Goal: Task Accomplishment & Management: Manage account settings

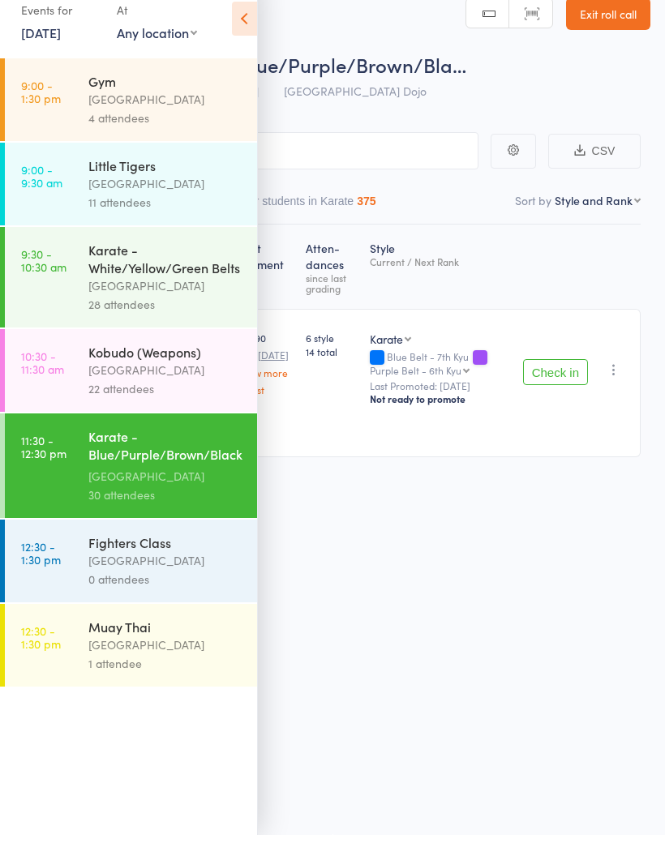
click at [162, 576] on div "[GEOGRAPHIC_DATA]" at bounding box center [165, 581] width 155 height 19
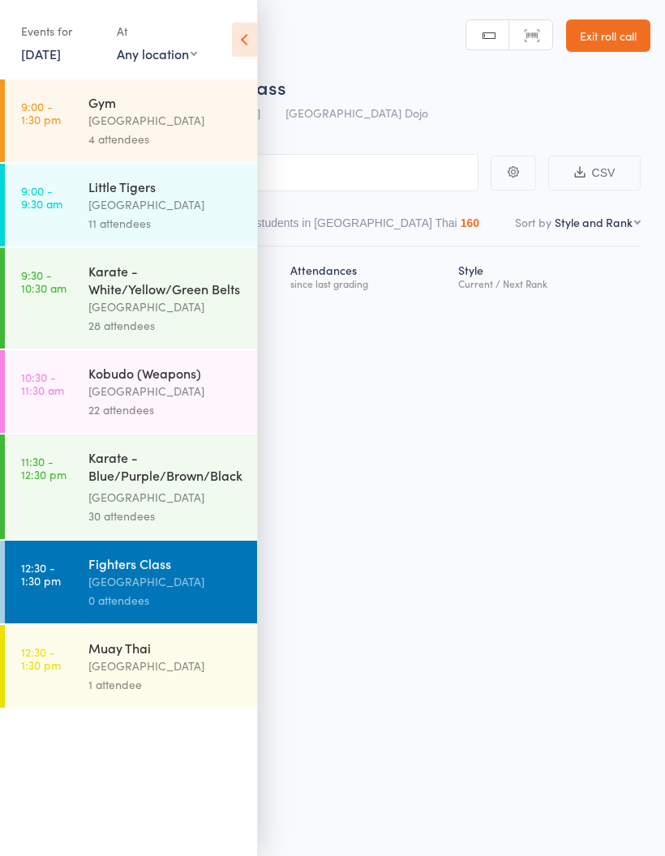
click at [129, 675] on div "[GEOGRAPHIC_DATA]" at bounding box center [165, 666] width 155 height 19
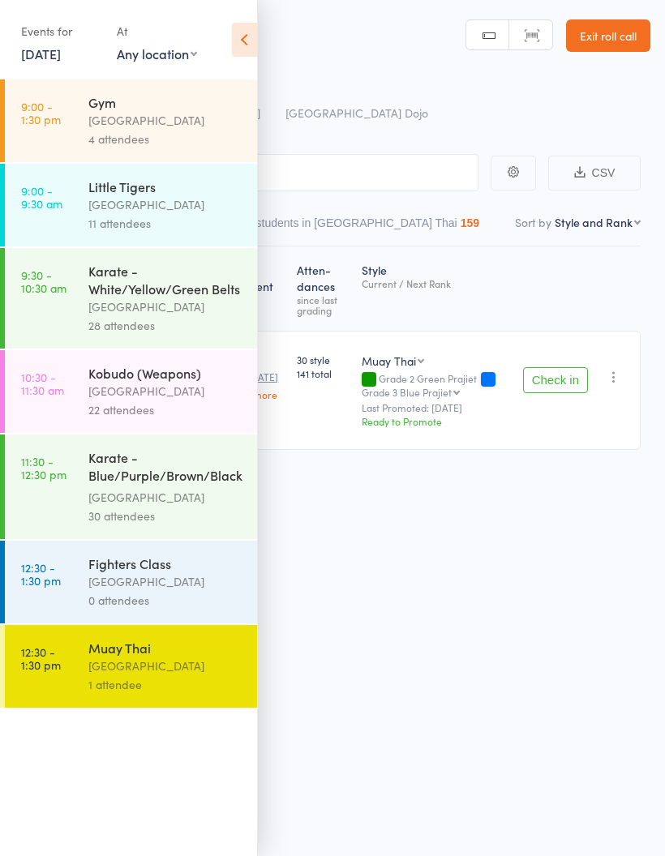
click at [368, 51] on header "Roll Call for Muay Thai 13 Sep 12:30 Pollets Castle Hill Castle Hill Dojo Manua…" at bounding box center [332, 65] width 665 height 130
click at [345, 170] on input "search" at bounding box center [251, 172] width 454 height 37
click at [238, 37] on icon at bounding box center [244, 40] width 25 height 34
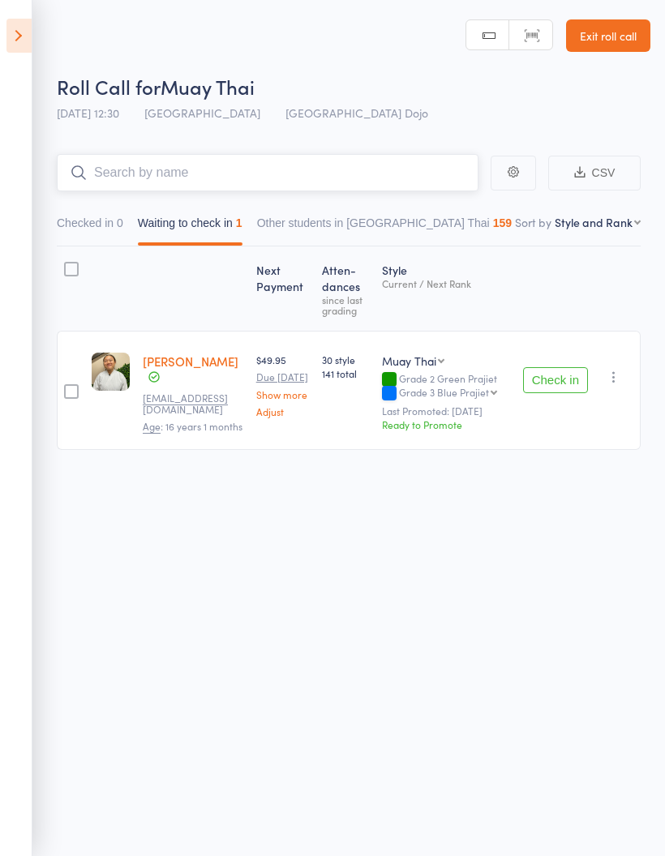
click at [292, 178] on input "search" at bounding box center [268, 172] width 422 height 37
type input "E"
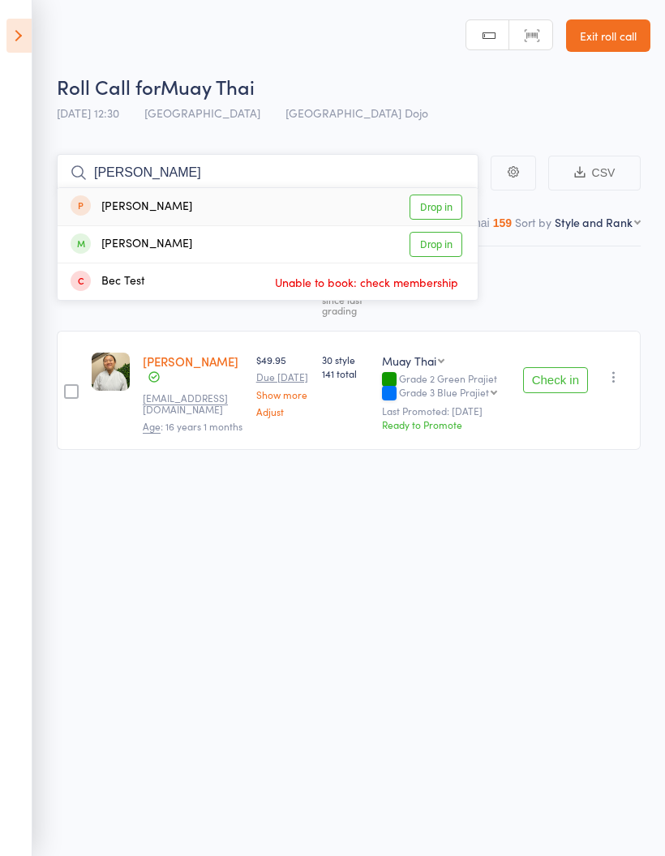
type input "Ted"
click at [443, 244] on link "Drop in" at bounding box center [435, 244] width 53 height 25
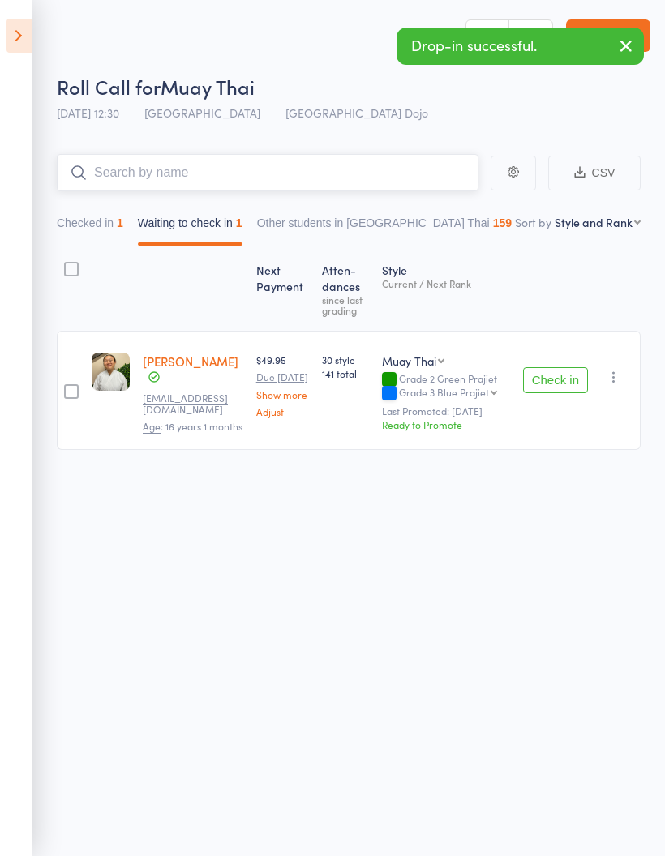
click at [98, 222] on button "Checked in 1" at bounding box center [90, 226] width 66 height 37
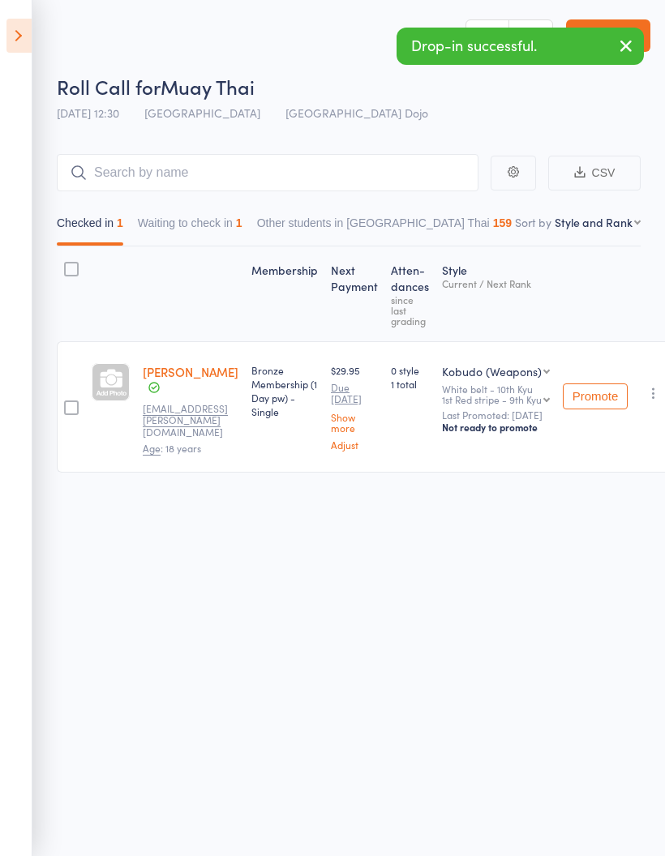
click at [199, 380] on link "Elyssa Tedesco" at bounding box center [191, 371] width 96 height 17
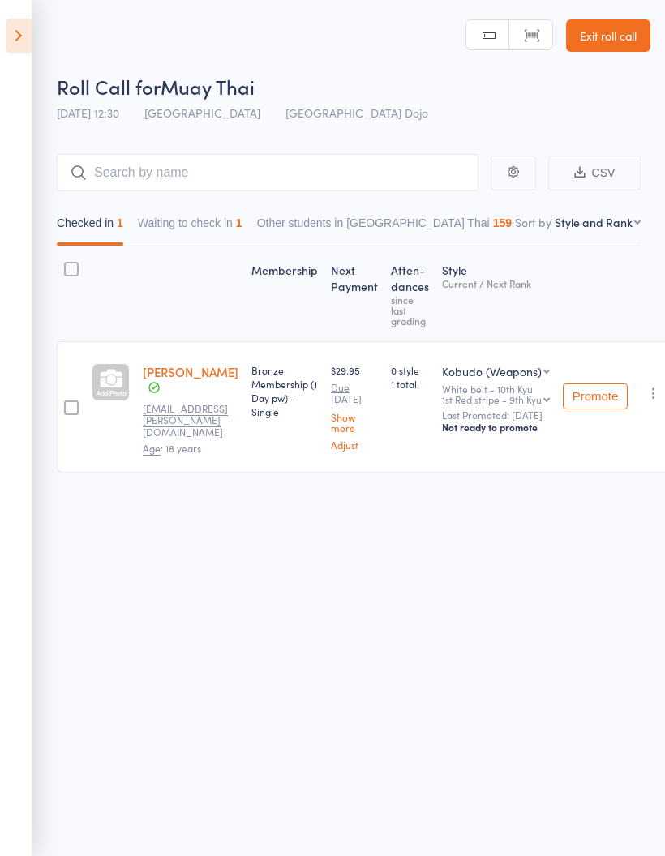
click at [210, 231] on button "Waiting to check in 1" at bounding box center [190, 226] width 105 height 37
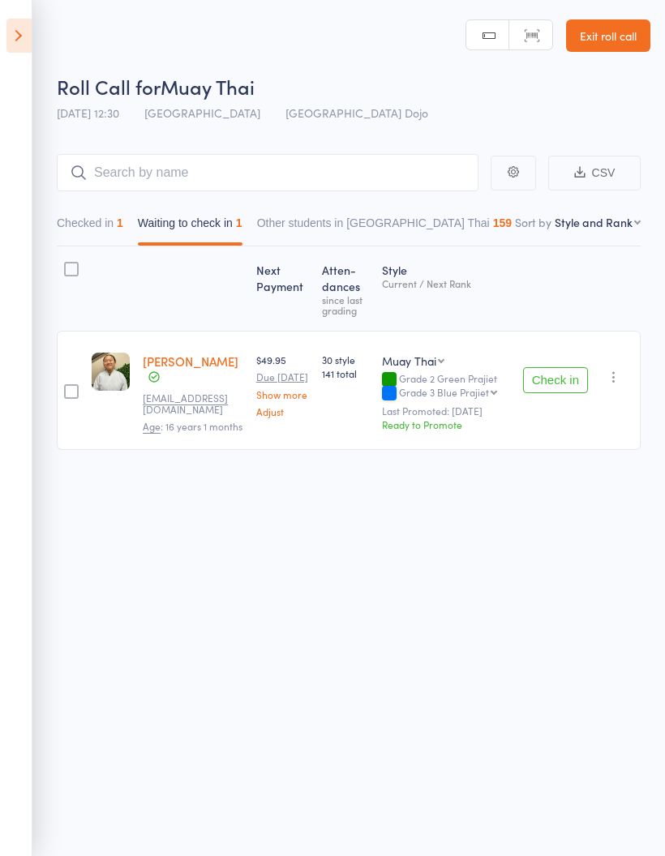
click at [553, 388] on button "Check in" at bounding box center [555, 380] width 65 height 26
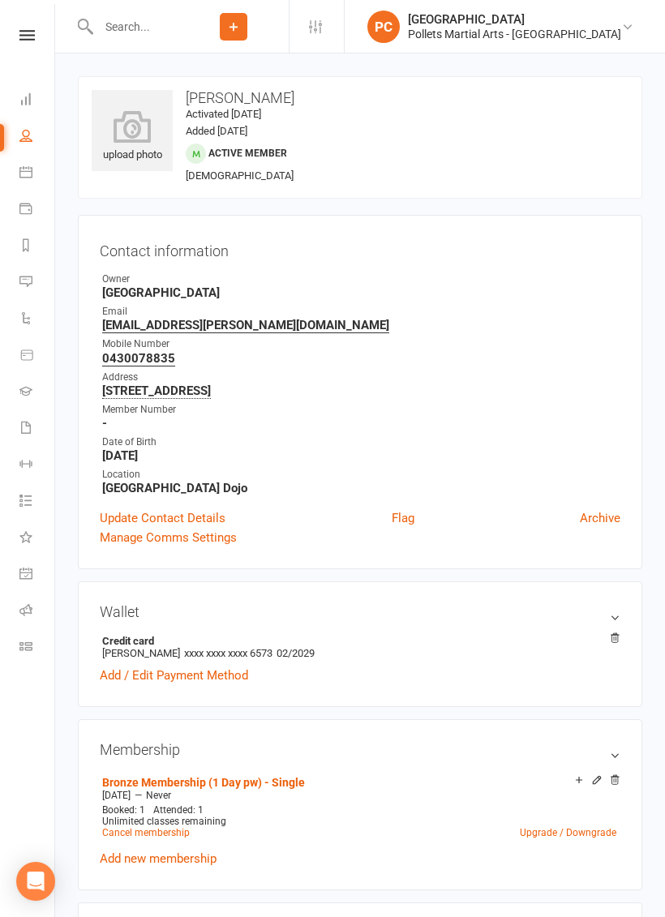
click at [170, 508] on link "Update Contact Details" at bounding box center [163, 517] width 126 height 19
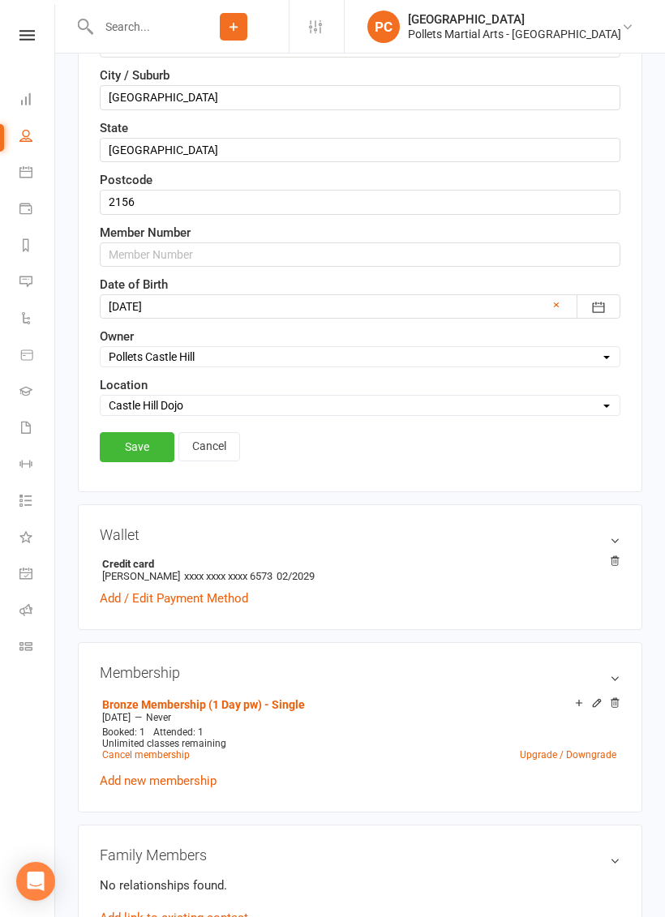
scroll to position [631, 0]
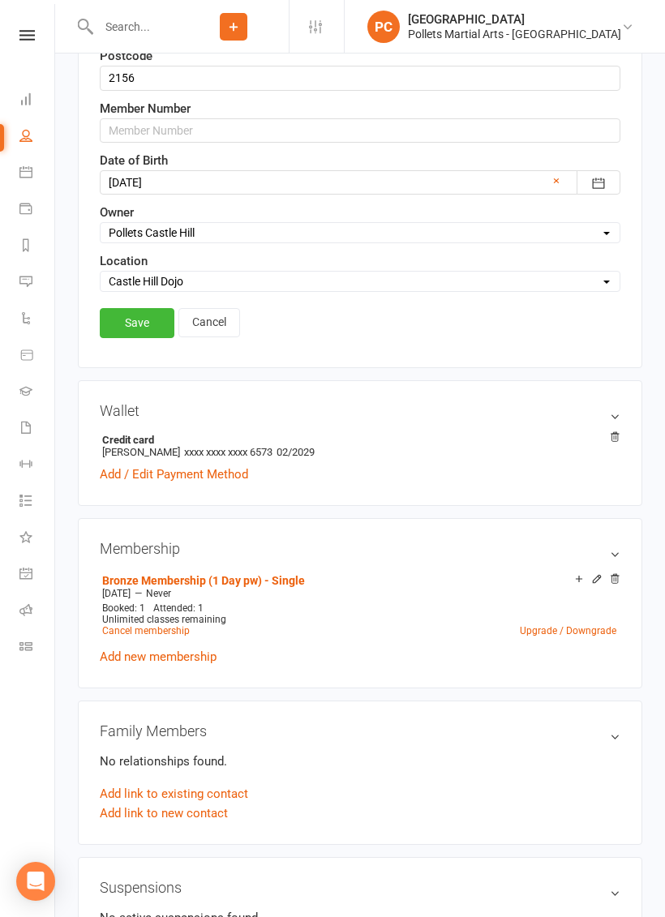
click at [135, 322] on link "Save" at bounding box center [137, 322] width 75 height 29
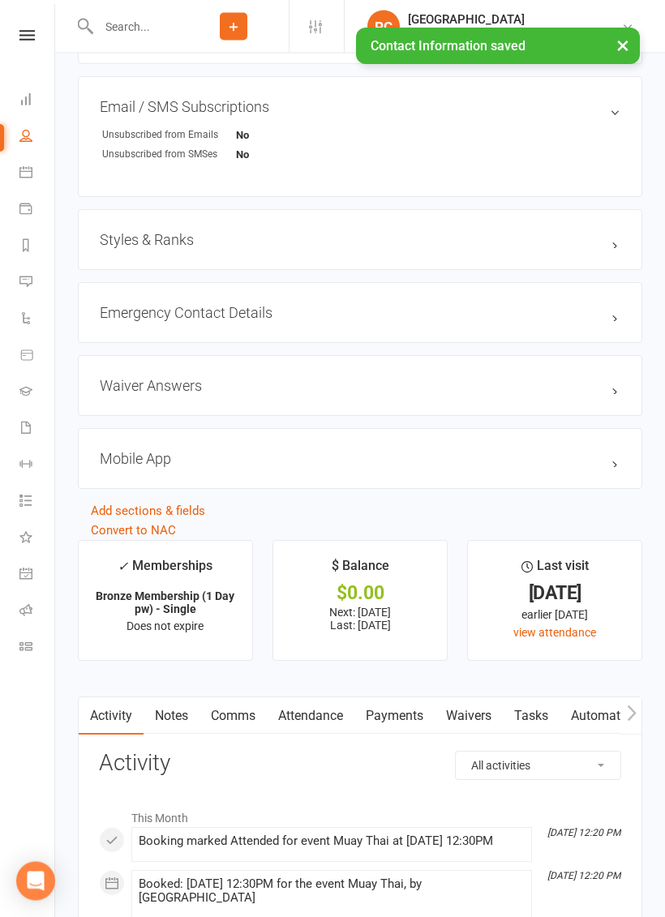
scroll to position [1085, 0]
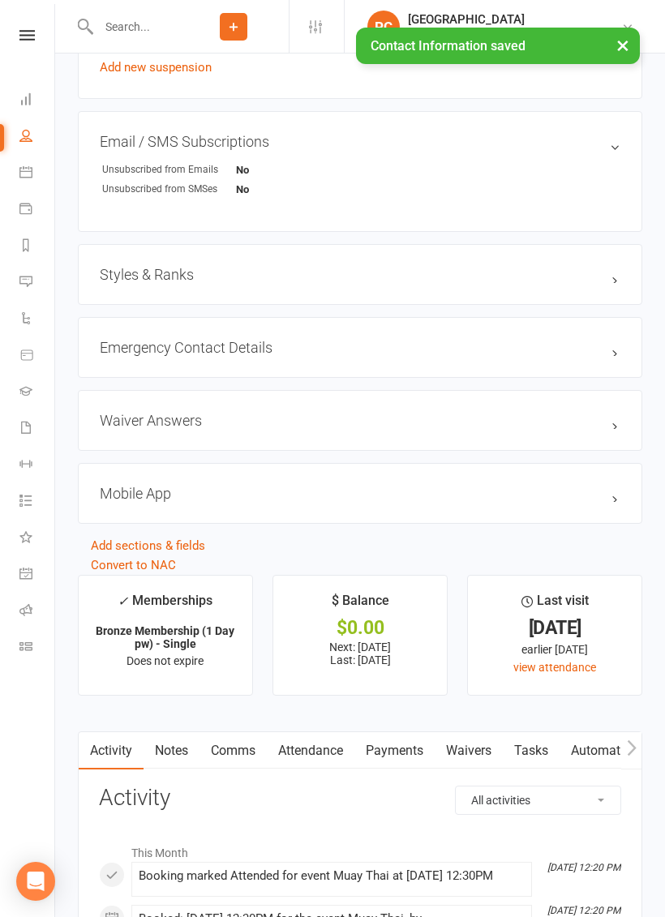
click at [0, 0] on link "edit" at bounding box center [0, 0] width 0 height 0
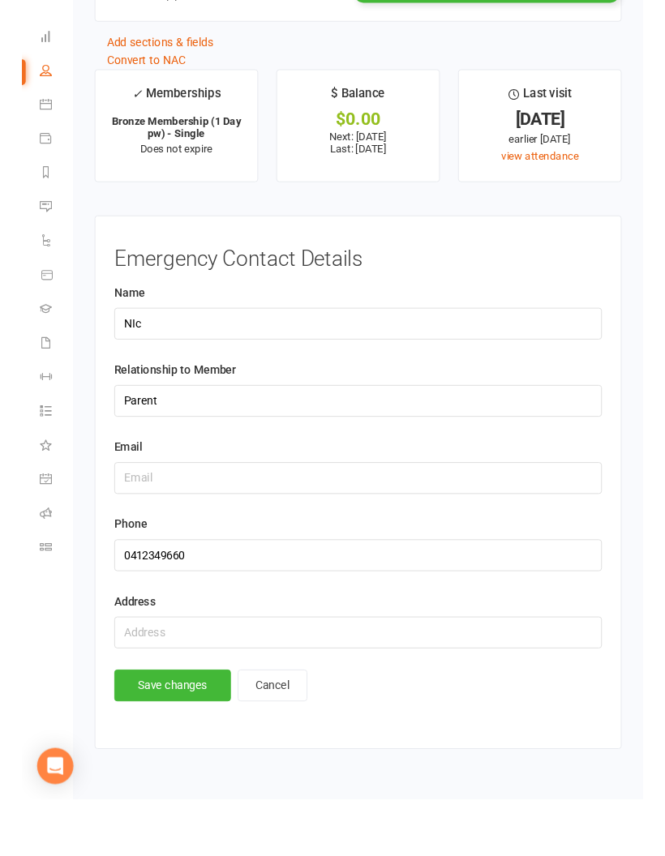
scroll to position [1767, 0]
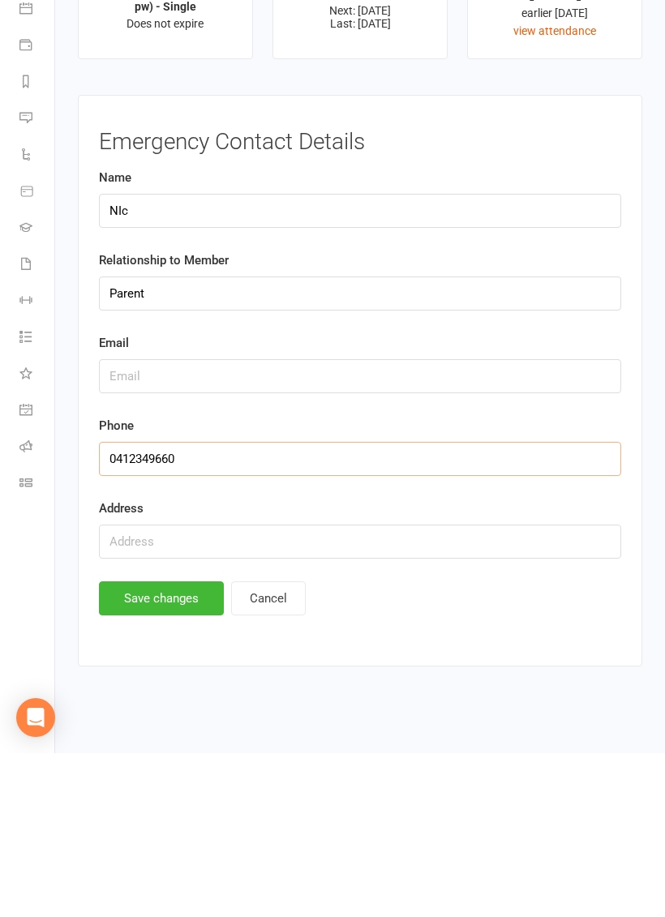
click at [295, 606] on input "string" at bounding box center [360, 623] width 522 height 34
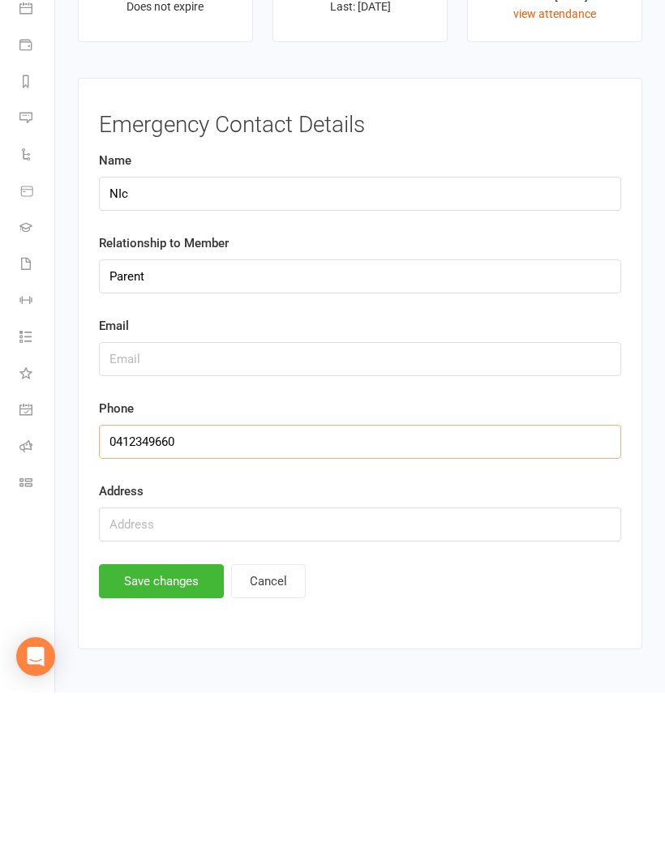
scroll to position [1827, 0]
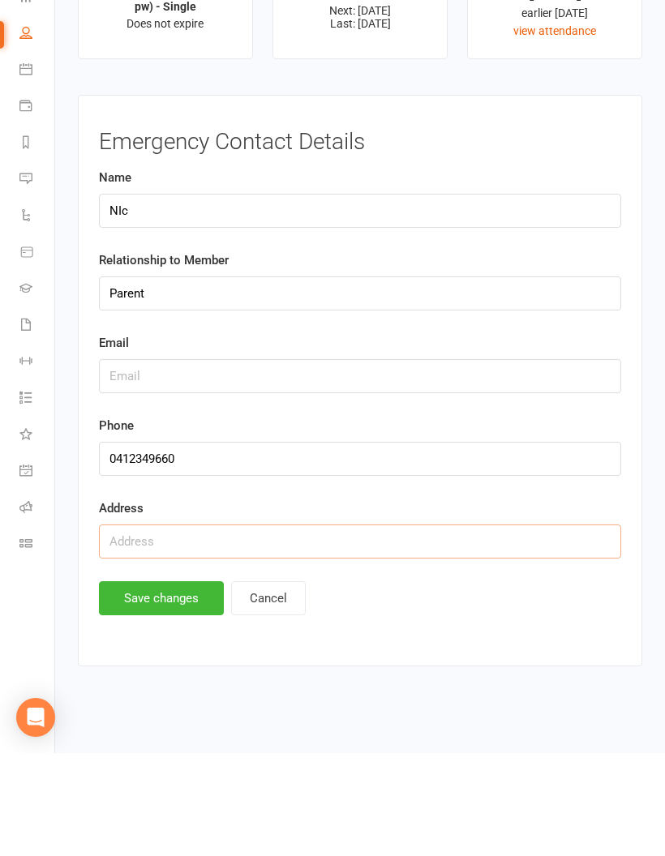
click at [244, 628] on input "text" at bounding box center [360, 645] width 522 height 34
click at [291, 462] on input "text" at bounding box center [360, 479] width 522 height 34
click at [243, 545] on input "string" at bounding box center [360, 562] width 522 height 34
click at [247, 545] on input "string" at bounding box center [360, 562] width 522 height 34
type input "0"
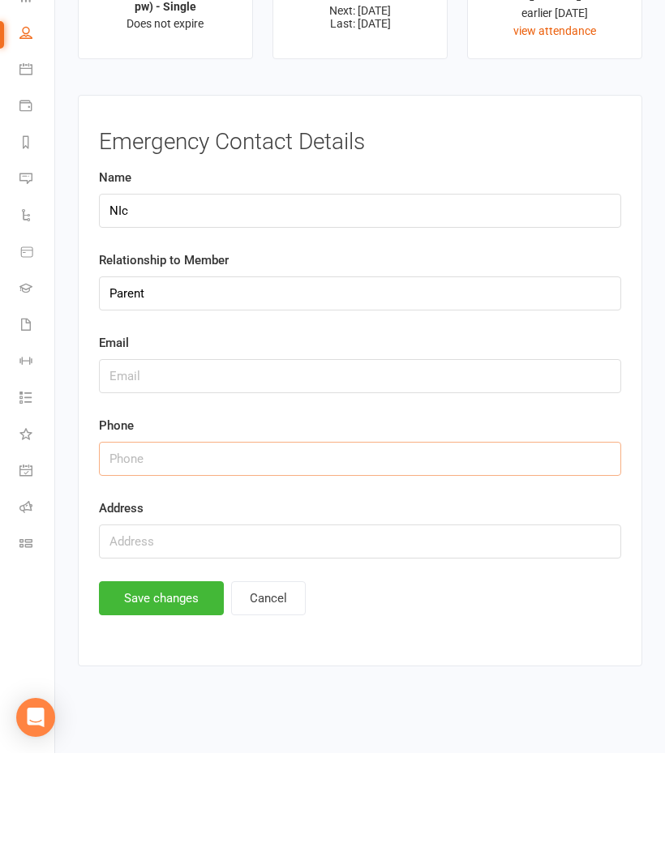
click at [197, 545] on input "string" at bounding box center [360, 562] width 522 height 34
click at [193, 545] on input "string" at bounding box center [360, 562] width 522 height 34
paste input "0430078835"
type input "0430078835"
click at [170, 379] on input "Parent" at bounding box center [360, 396] width 522 height 34
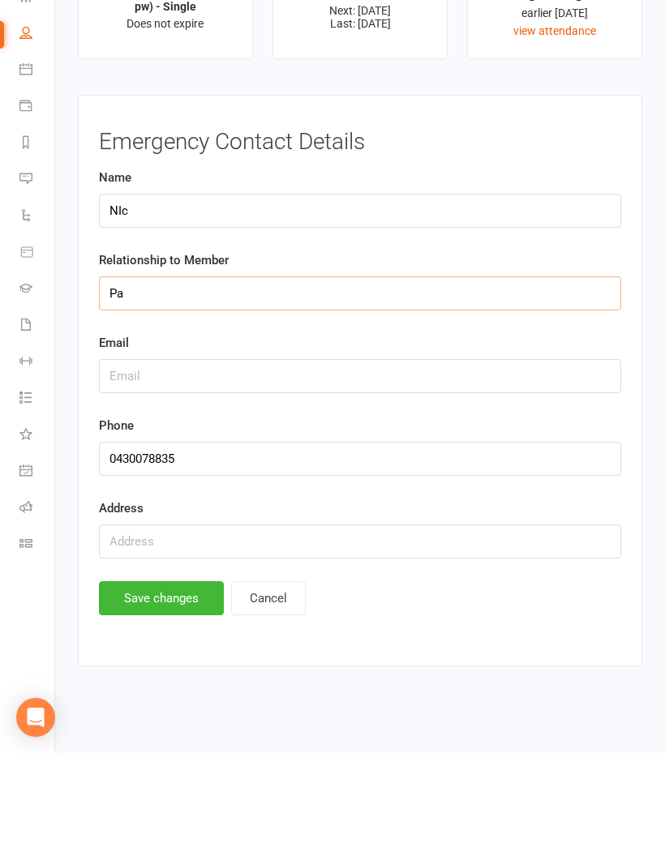
type input "P"
type input "Mum"
click at [194, 297] on input "NIc" at bounding box center [360, 314] width 522 height 34
type input "N"
type input "Kim"
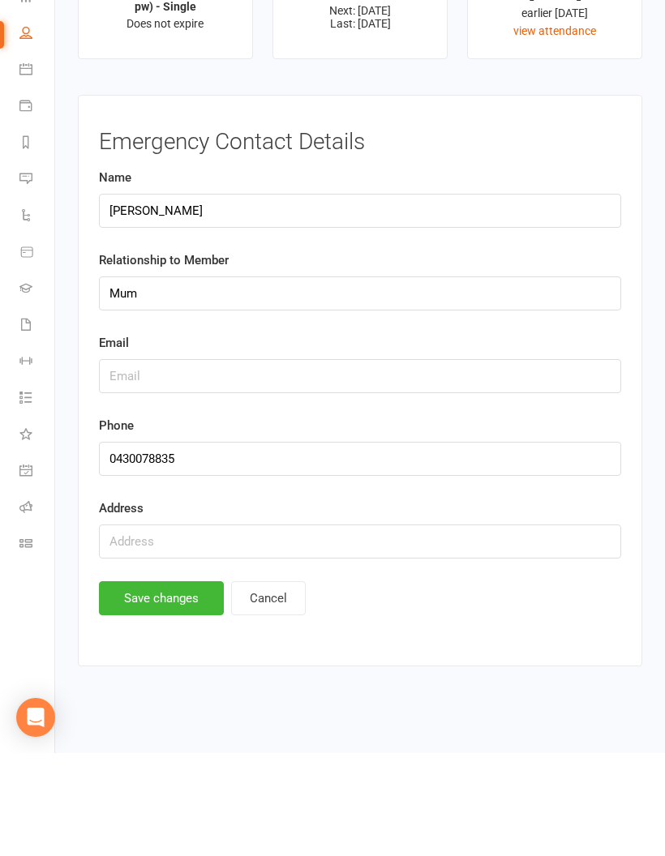
click at [178, 684] on button "Save changes" at bounding box center [161, 701] width 125 height 34
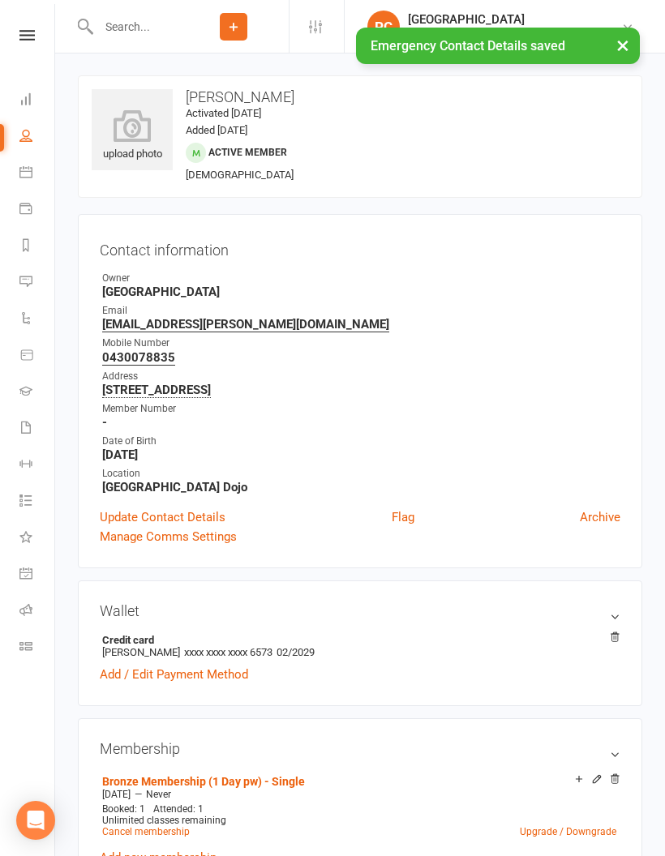
scroll to position [0, 0]
click at [188, 508] on link "Update Contact Details" at bounding box center [163, 517] width 126 height 19
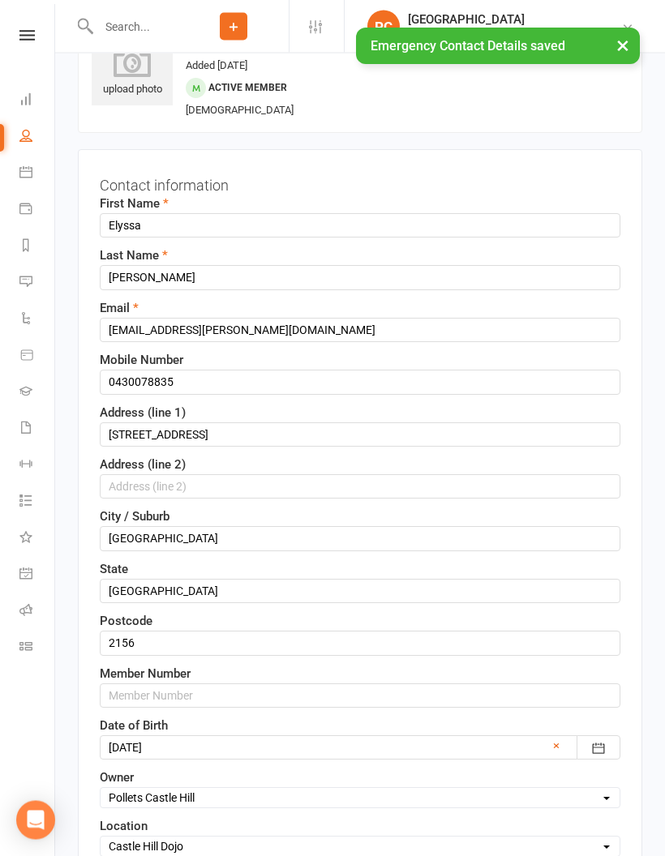
scroll to position [76, 0]
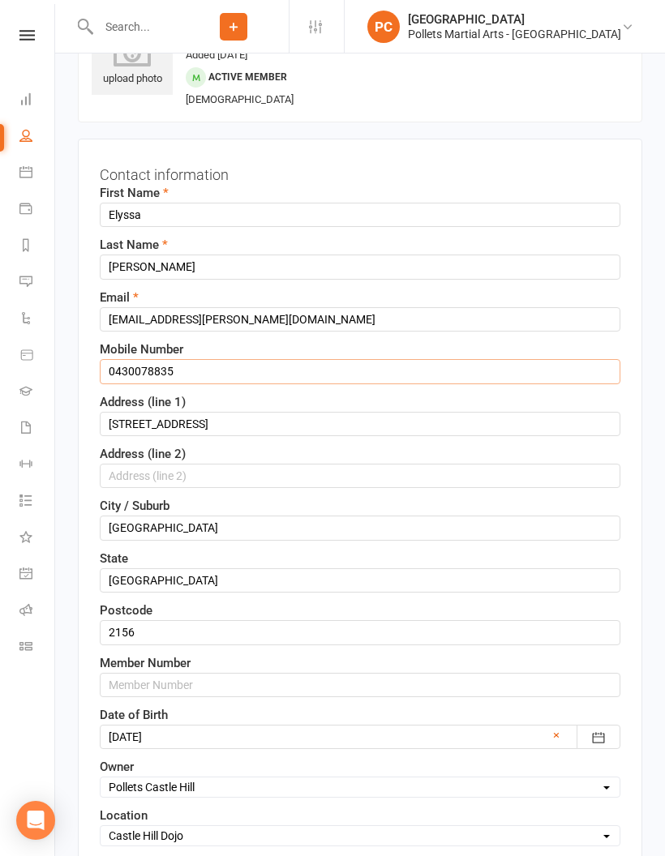
click at [215, 364] on input "0430078835" at bounding box center [360, 371] width 521 height 24
type input "0"
type input "0424929660"
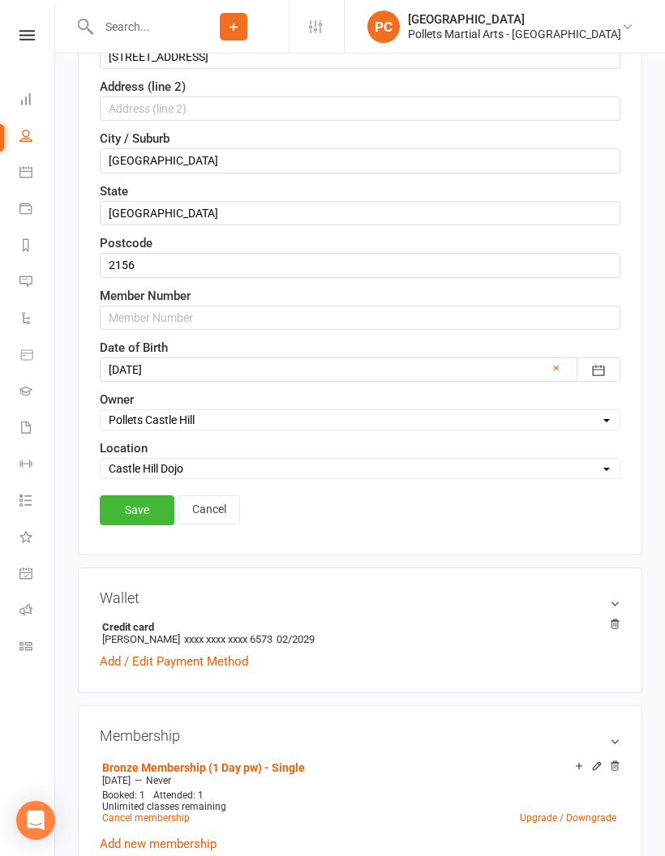
scroll to position [431, 0]
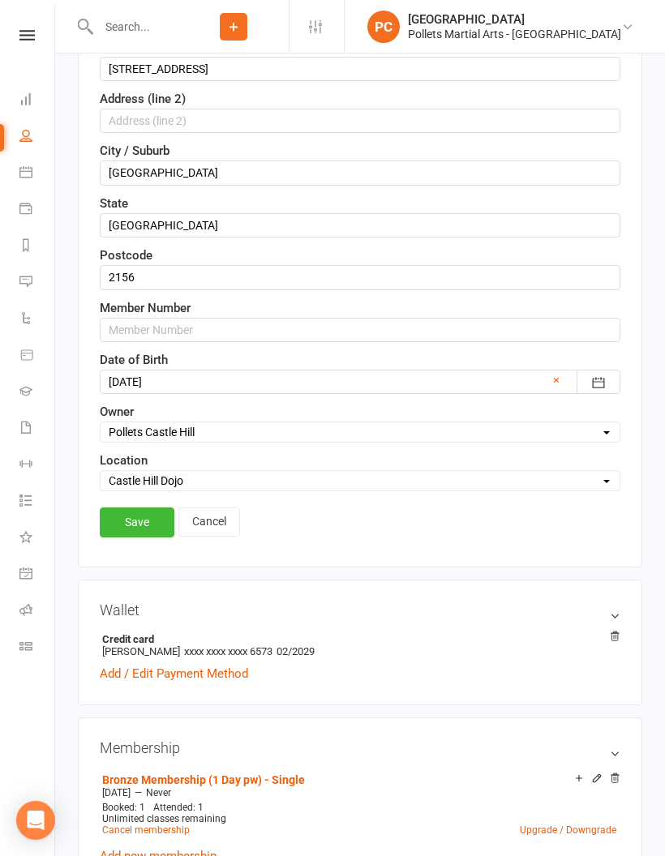
click at [137, 521] on link "Save" at bounding box center [137, 522] width 75 height 29
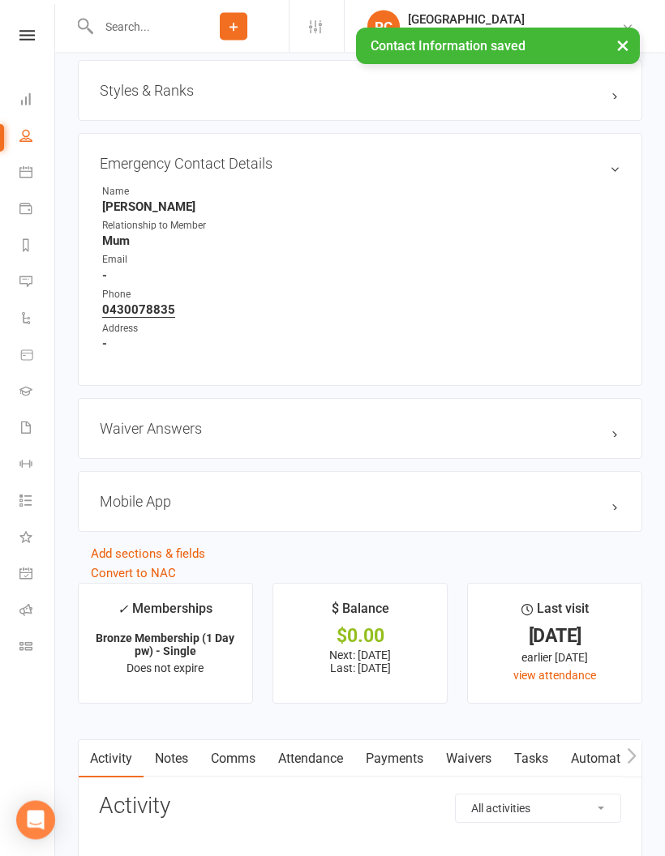
scroll to position [1348, 0]
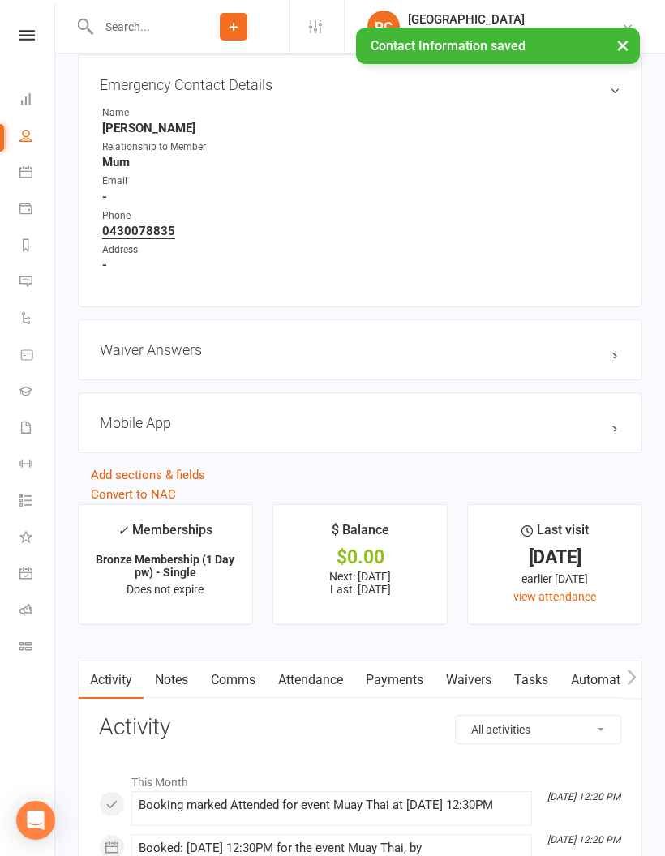
click at [598, 431] on h3 "Mobile App" at bounding box center [360, 422] width 521 height 17
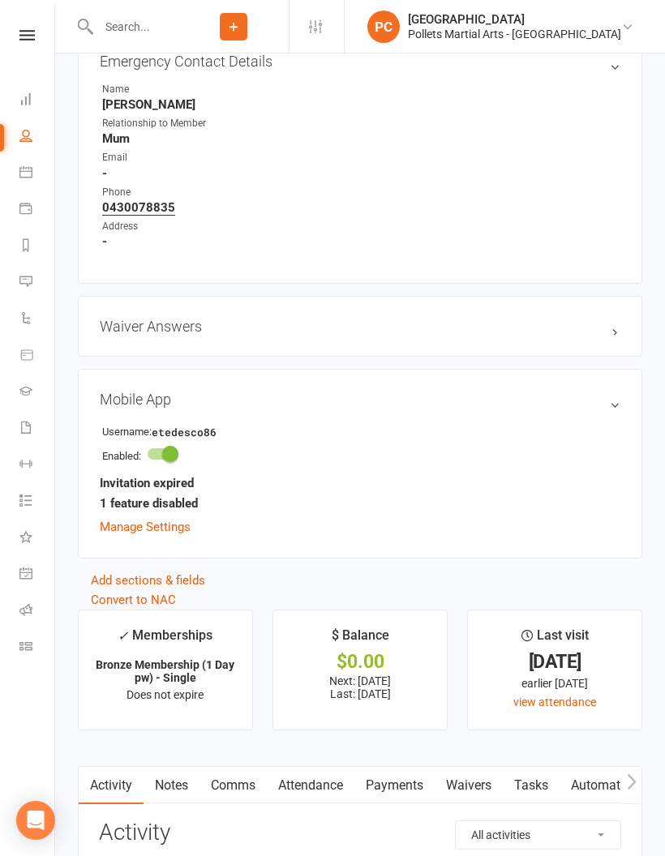
click at [163, 534] on link "Manage Settings" at bounding box center [145, 527] width 91 height 15
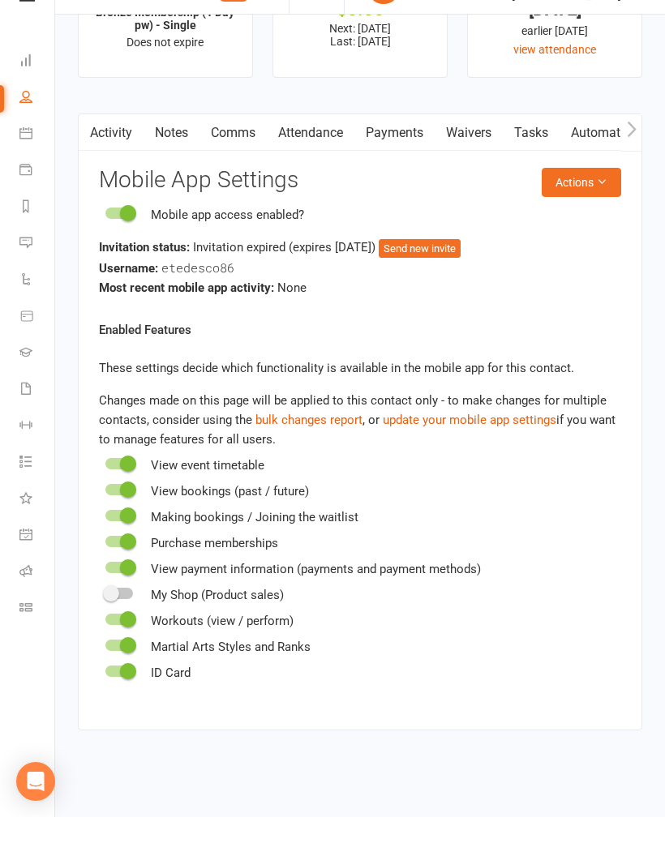
scroll to position [1972, 0]
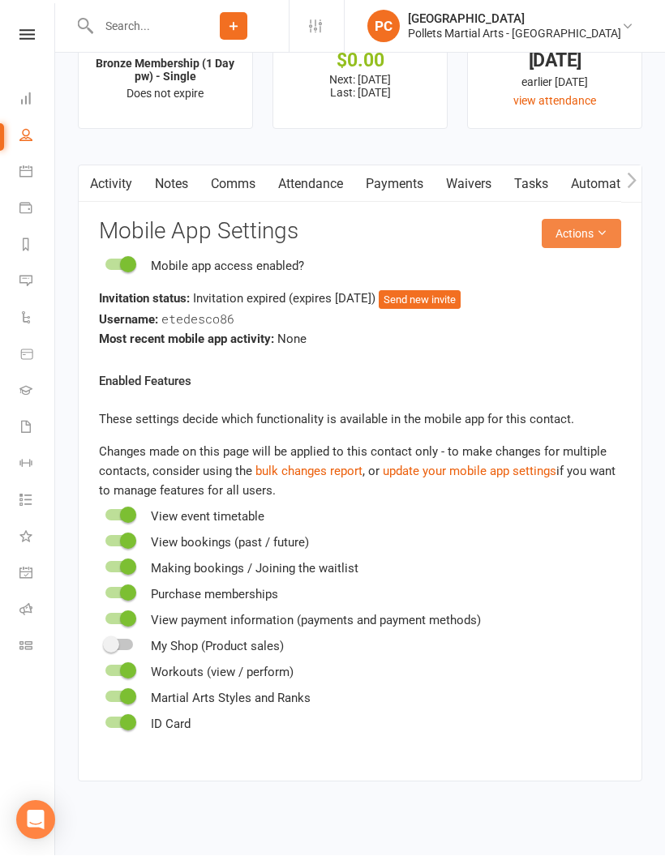
click at [598, 235] on icon at bounding box center [601, 233] width 11 height 11
click at [583, 305] on link "Send invitation SMS" at bounding box center [540, 305] width 161 height 32
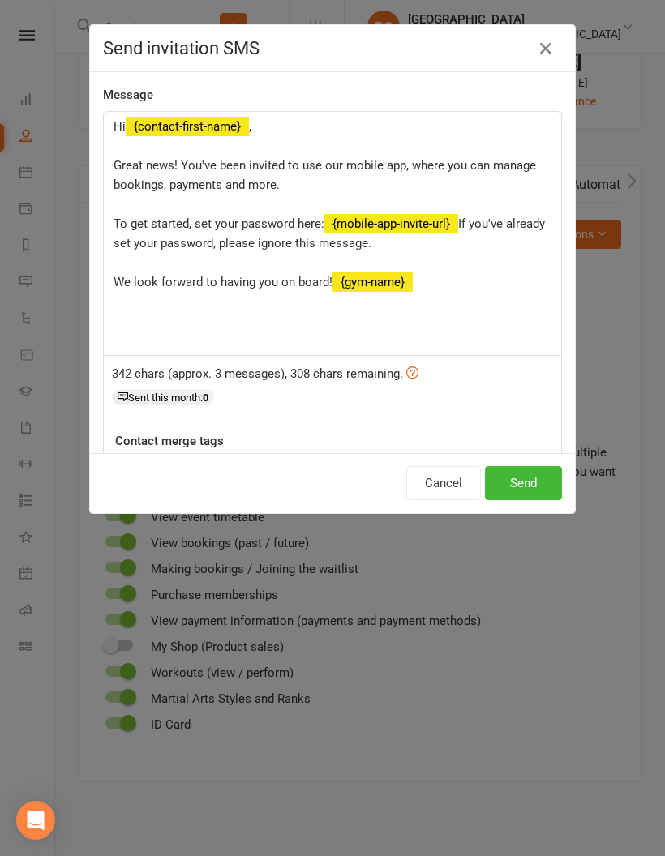
click at [527, 481] on button "Send" at bounding box center [523, 483] width 77 height 34
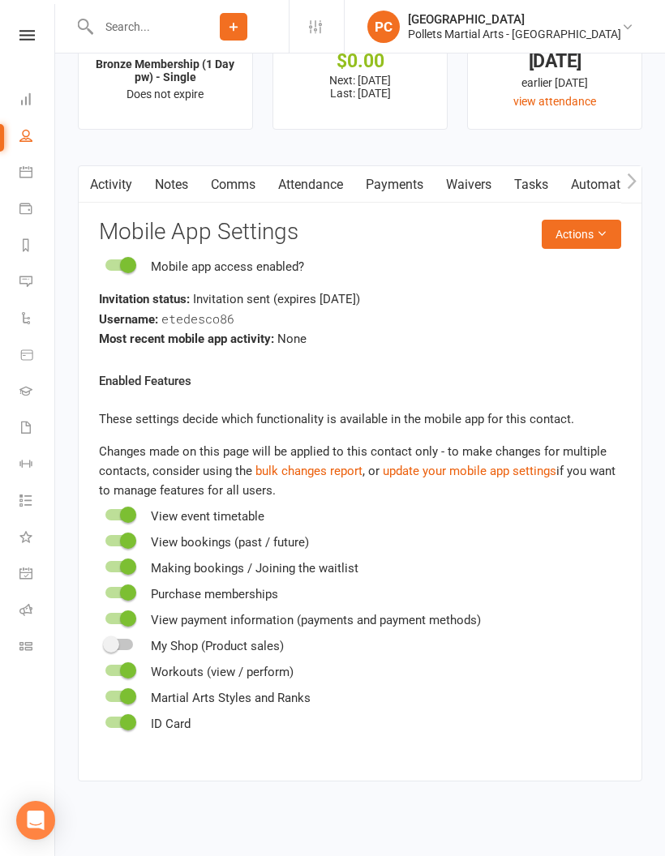
scroll to position [1999, 0]
